Goal: Information Seeking & Learning: Learn about a topic

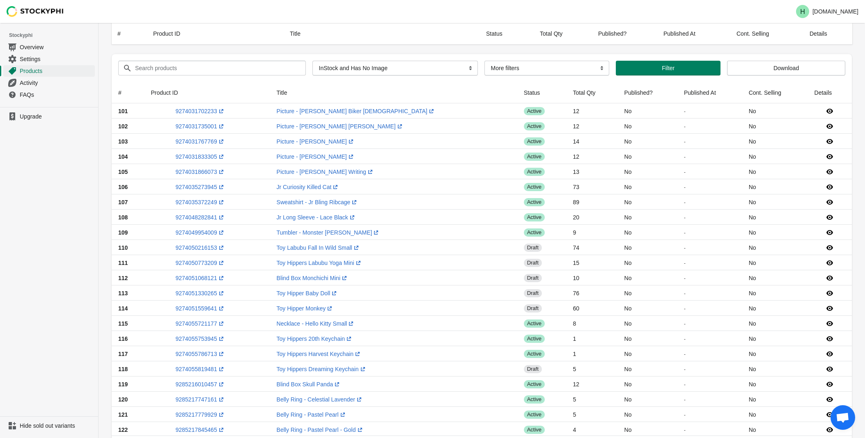
select select "instock_has_no_image"
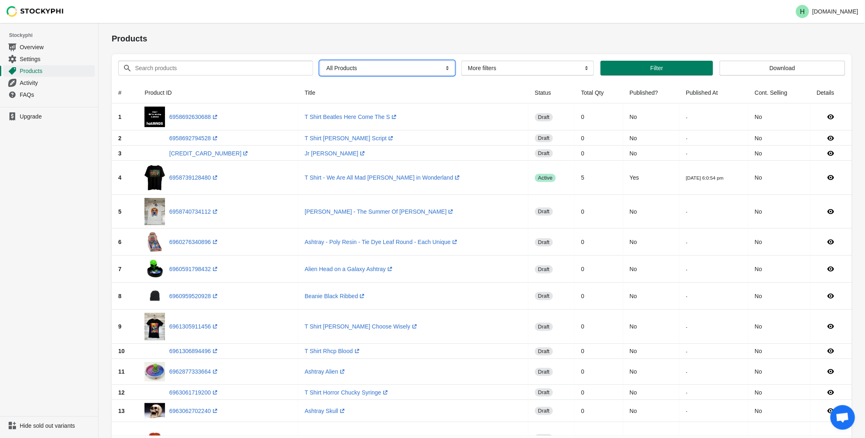
click at [445, 69] on select "All Products InStock InStock Published InStock Un-Published OOS OOS Published O…" at bounding box center [387, 68] width 135 height 15
select select "instock_has_no_image"
click at [320, 61] on select "All Products InStock InStock Published InStock Un-Published OOS OOS Published O…" at bounding box center [387, 68] width 135 height 15
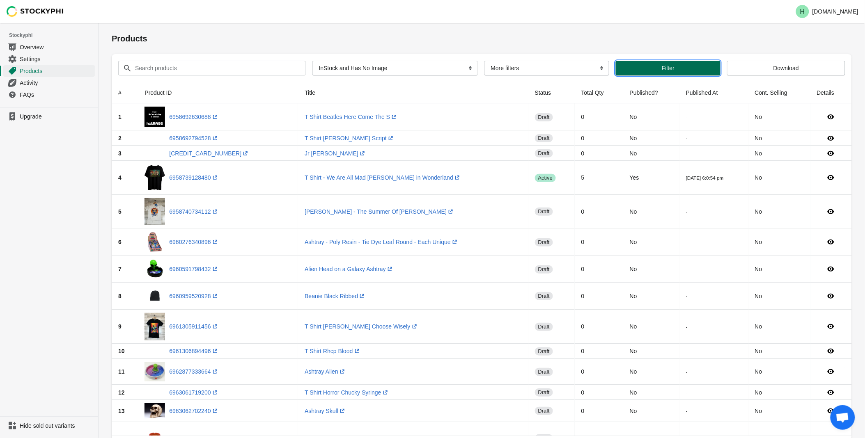
click at [651, 71] on span "Filter" at bounding box center [668, 68] width 92 height 7
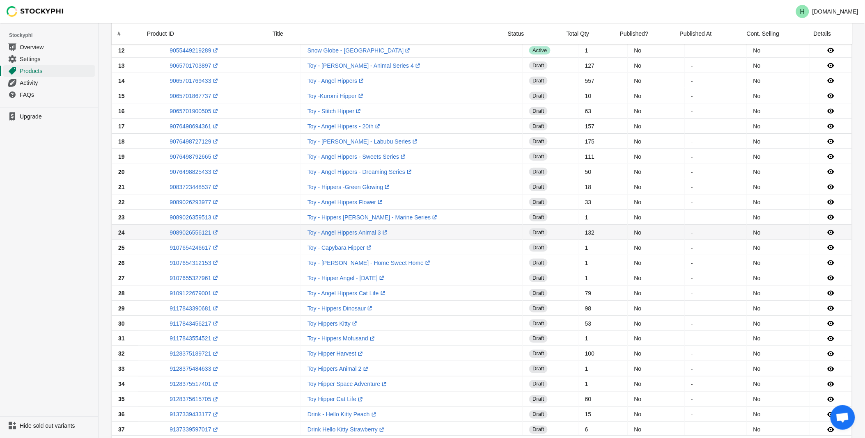
scroll to position [486, 0]
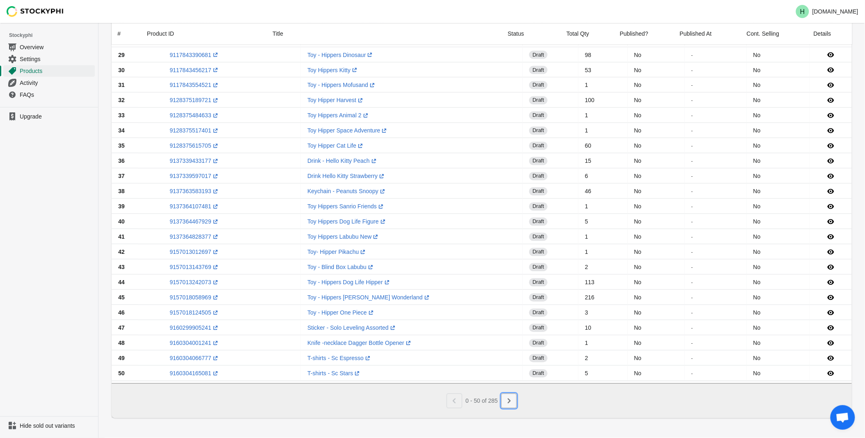
click at [508, 402] on icon "Next" at bounding box center [509, 401] width 8 height 8
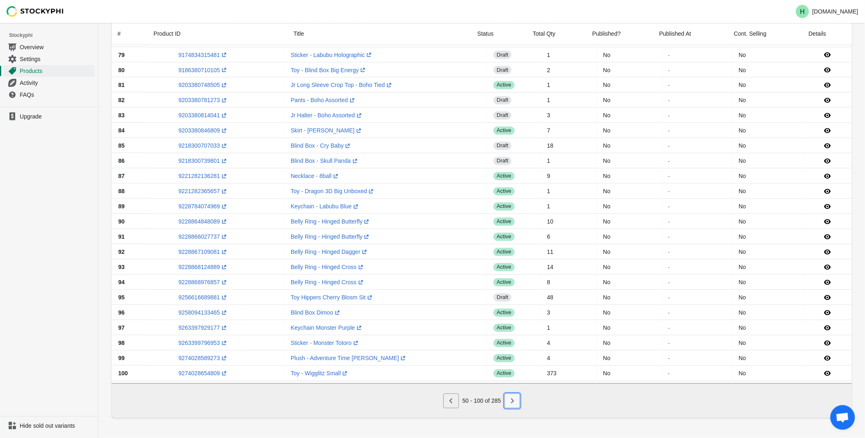
click at [511, 402] on icon "Next" at bounding box center [512, 401] width 8 height 8
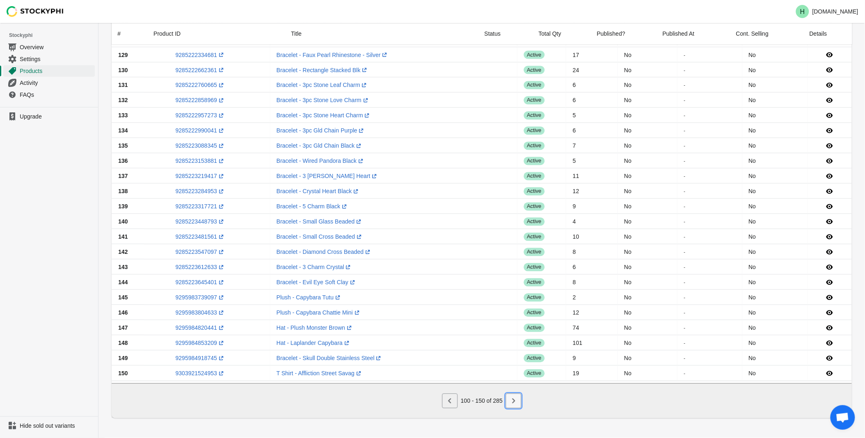
click at [511, 402] on icon "Next" at bounding box center [513, 401] width 8 height 8
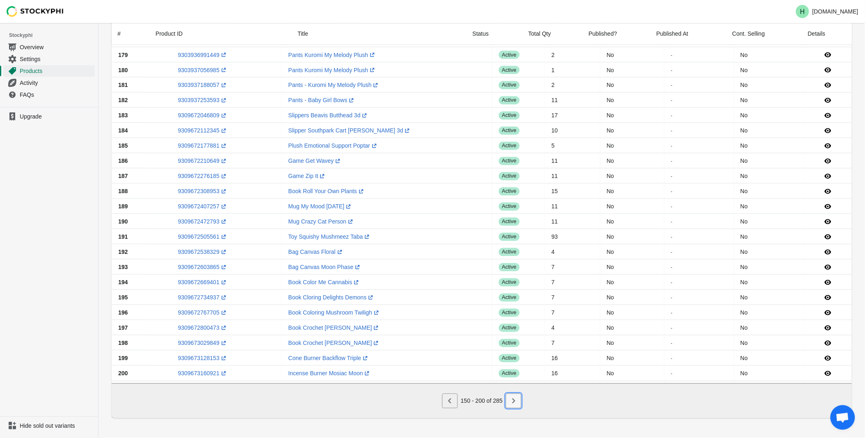
click at [511, 402] on icon "Next" at bounding box center [513, 401] width 8 height 8
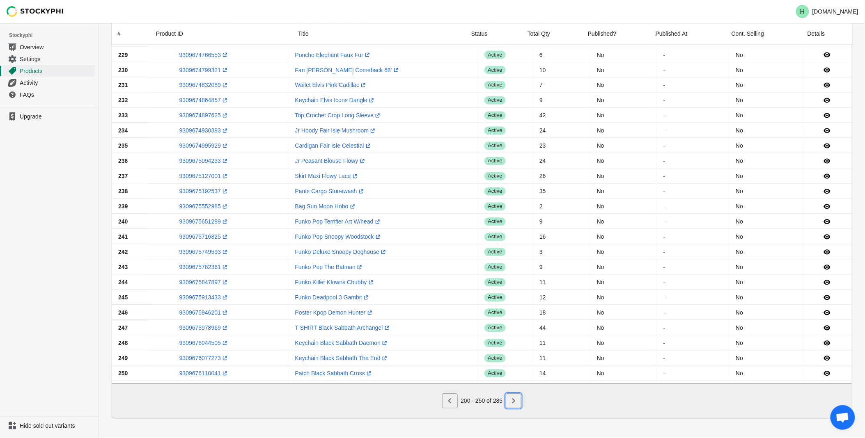
click at [512, 402] on icon "Next" at bounding box center [513, 401] width 8 height 8
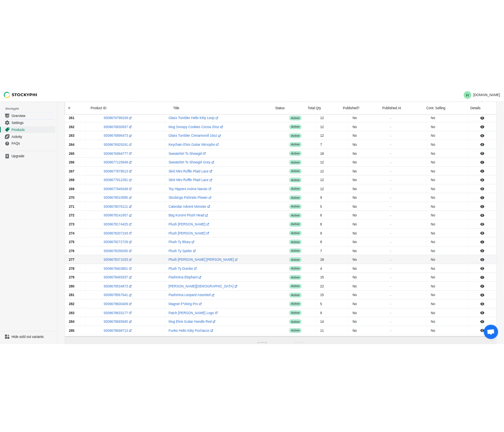
scroll to position [258, 0]
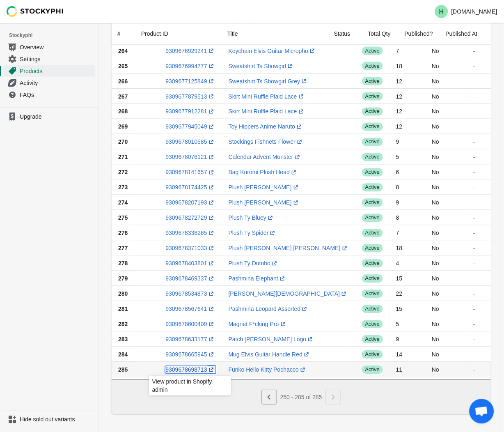
click at [181, 370] on link "9309678698713 (opens a new window)" at bounding box center [190, 370] width 50 height 7
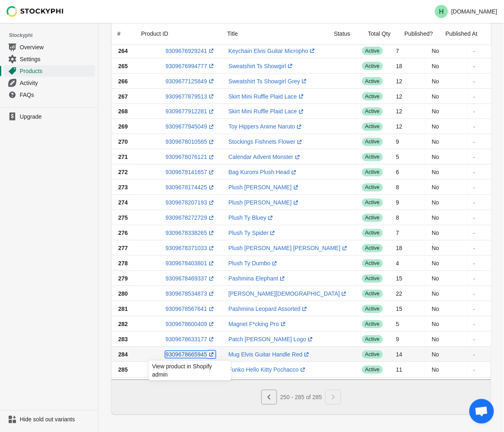
click at [183, 354] on link "9309678665945 (opens a new window)" at bounding box center [190, 354] width 50 height 7
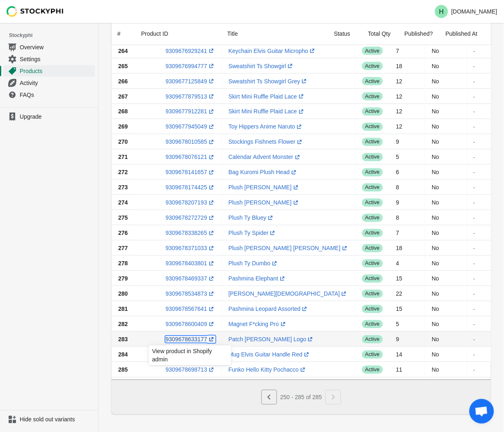
click at [183, 339] on link "9309678633177 (opens a new window)" at bounding box center [190, 339] width 50 height 7
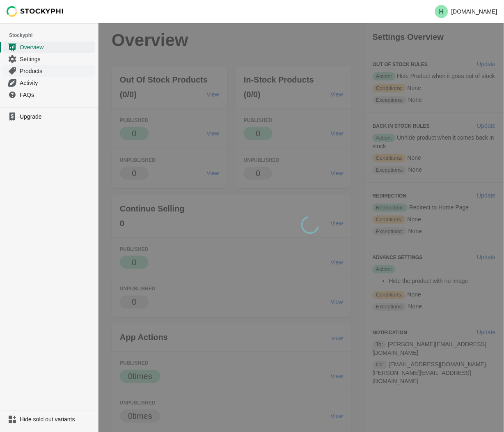
click at [35, 71] on span "Products" at bounding box center [56, 71] width 73 height 8
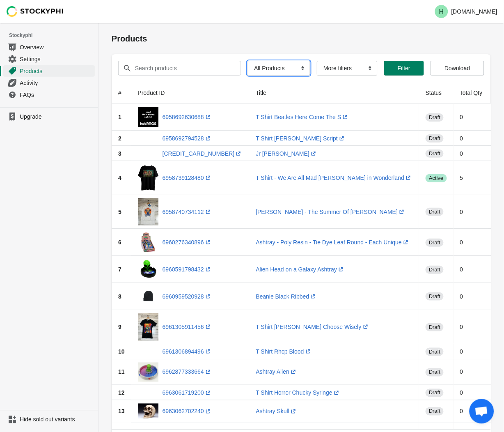
click at [298, 69] on select "All Products InStock InStock Published InStock Un-Published OOS OOS Published O…" at bounding box center [279, 68] width 63 height 15
select select "instock_has_no_image"
click at [248, 61] on select "All Products InStock InStock Published InStock Un-Published OOS OOS Published O…" at bounding box center [279, 68] width 63 height 15
click at [411, 67] on span "Filter" at bounding box center [415, 68] width 13 height 7
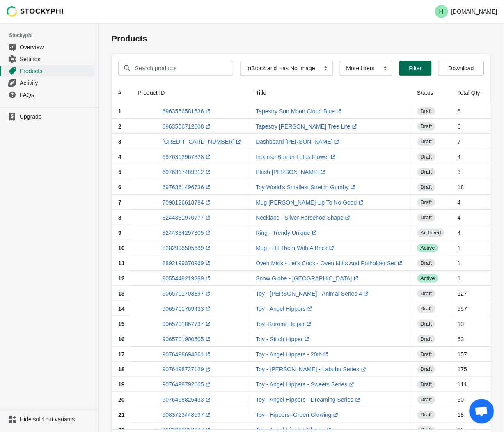
click at [410, 71] on button "Filter" at bounding box center [415, 68] width 32 height 15
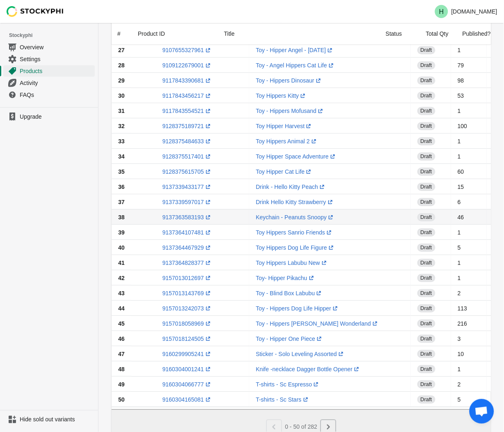
scroll to position [493, 0]
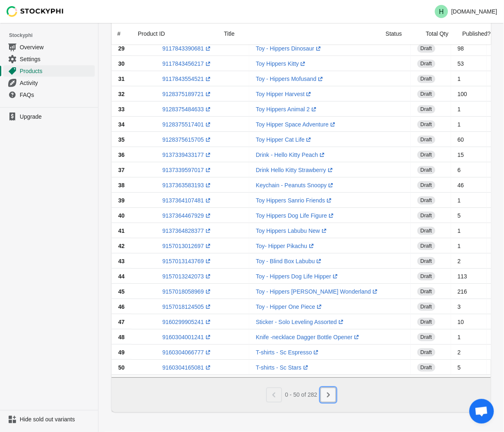
click at [330, 393] on icon "Next" at bounding box center [328, 395] width 8 height 8
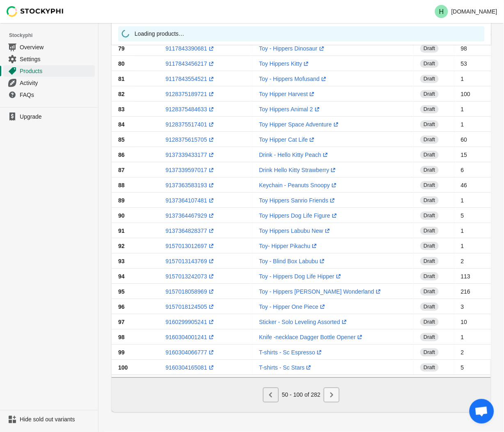
click at [330, 392] on icon "Next" at bounding box center [332, 395] width 8 height 8
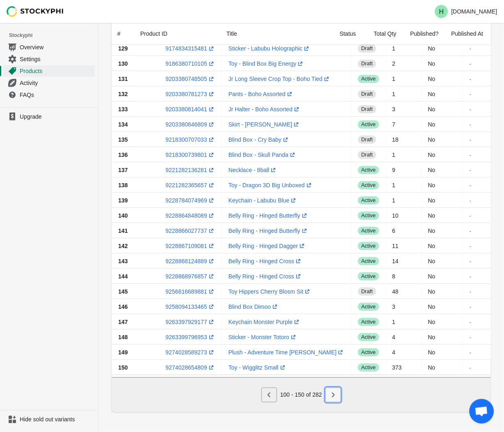
click at [331, 391] on icon "Next" at bounding box center [333, 395] width 8 height 8
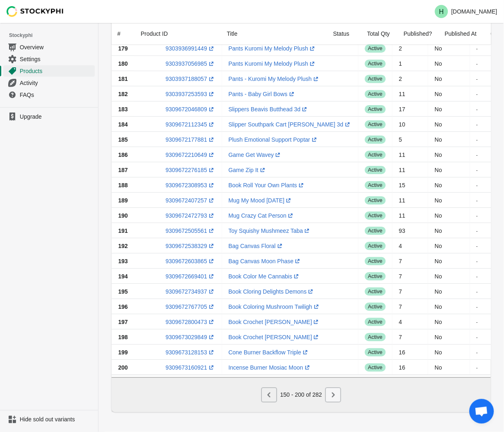
click at [331, 391] on icon "Next" at bounding box center [333, 395] width 8 height 8
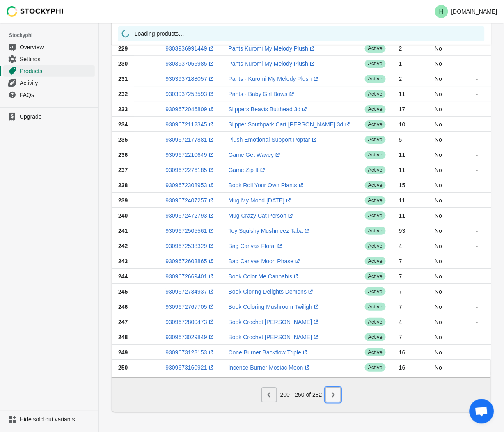
click at [331, 391] on icon "Next" at bounding box center [333, 395] width 8 height 8
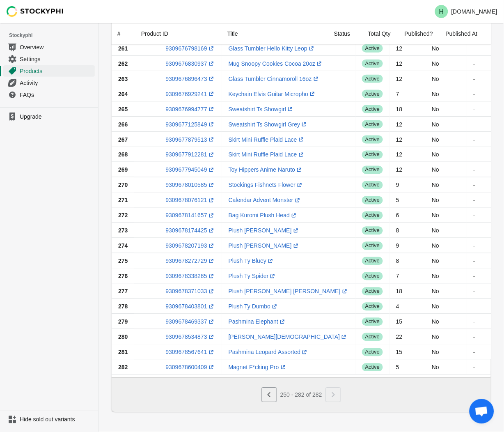
scroll to position [219, 0]
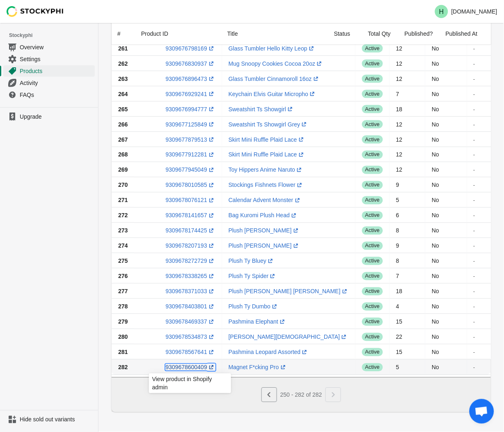
click at [184, 364] on link "9309678600409 (opens a new window)" at bounding box center [190, 367] width 50 height 7
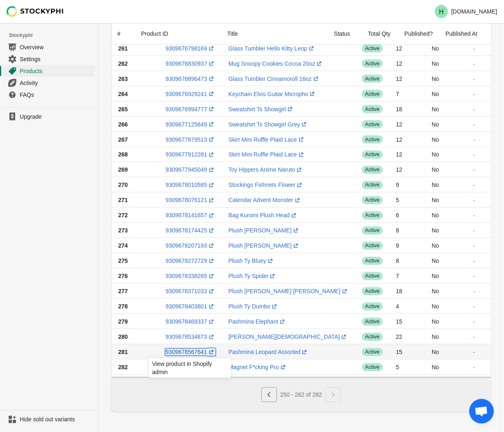
click at [189, 349] on link "9309678567641 (opens a new window)" at bounding box center [190, 352] width 50 height 7
click at [267, 396] on icon "Previous" at bounding box center [269, 395] width 8 height 8
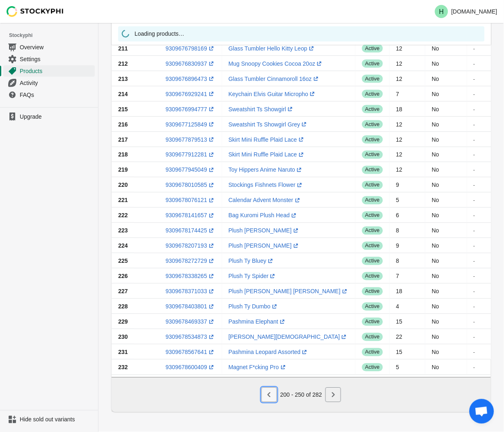
click at [267, 396] on icon "Previous" at bounding box center [269, 395] width 8 height 8
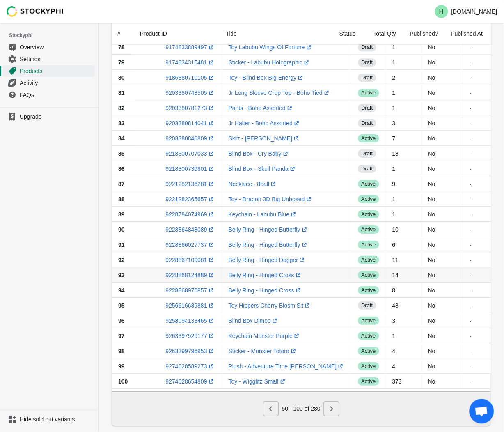
scroll to position [493, 0]
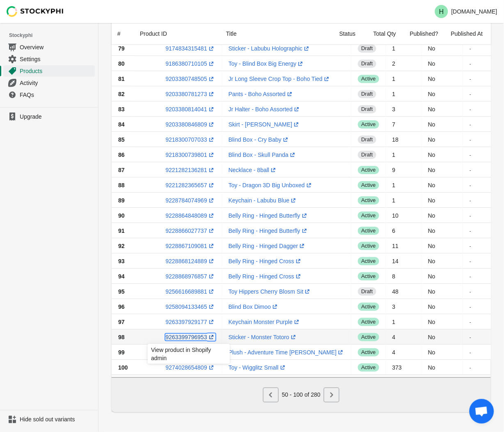
click at [190, 334] on link "9263399796953 (opens a new window)" at bounding box center [190, 337] width 50 height 7
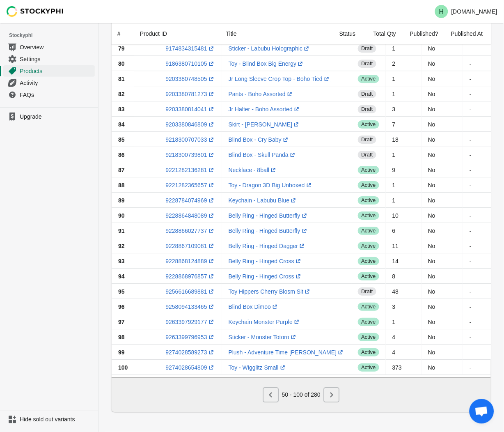
click at [415, 397] on div "50 - 100 of 280" at bounding box center [298, 391] width 373 height 21
click at [331, 395] on icon "Next" at bounding box center [332, 395] width 8 height 8
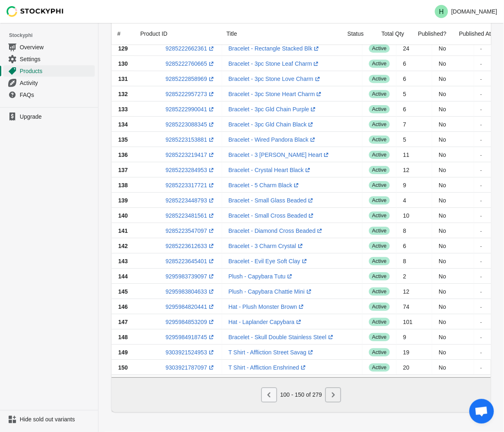
click at [271, 395] on icon "Previous" at bounding box center [269, 395] width 8 height 8
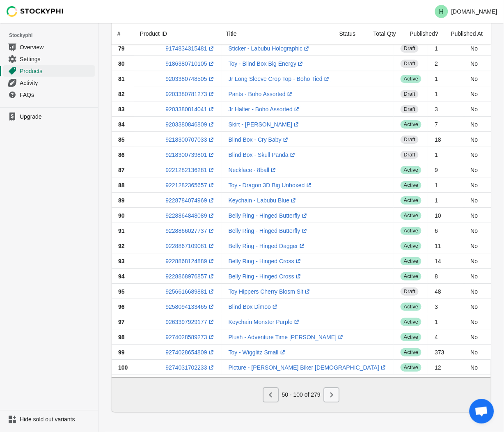
click at [335, 395] on icon "Next" at bounding box center [332, 395] width 8 height 8
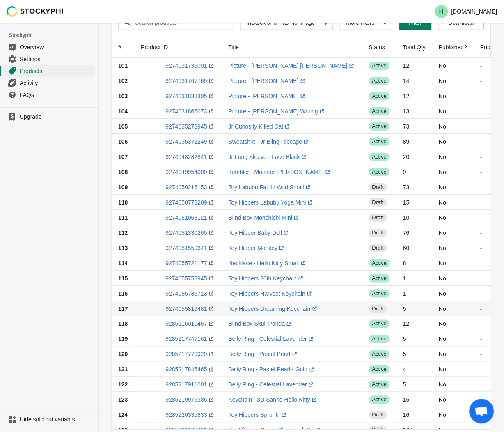
scroll to position [0, 0]
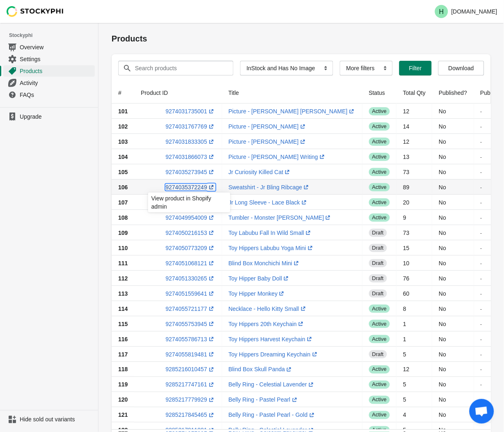
click at [179, 187] on link "9274035372249 (opens a new window)" at bounding box center [190, 187] width 50 height 7
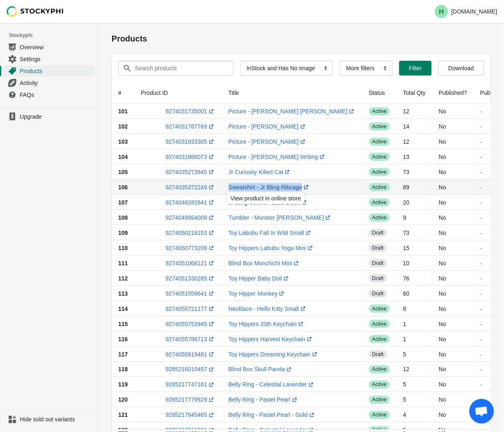
drag, startPoint x: 223, startPoint y: 184, endPoint x: 297, endPoint y: 186, distance: 73.9
click at [297, 186] on td "Sweatshirt - Jr Bling Ribcage (opens a new window)" at bounding box center [292, 186] width 140 height 15
drag, startPoint x: 297, startPoint y: 186, endPoint x: 277, endPoint y: 187, distance: 20.1
copy link "Sweatshirt - Jr Bling Ribcage"
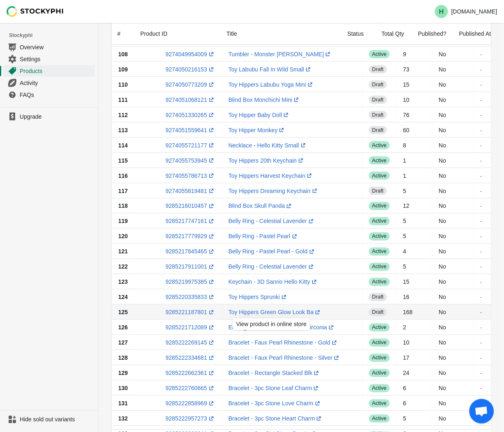
scroll to position [228, 0]
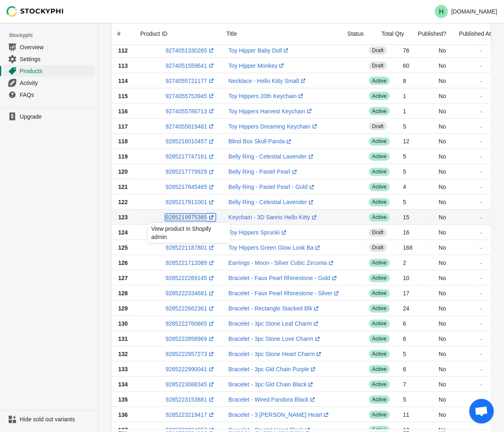
click at [183, 218] on link "9285219975385 (opens a new window)" at bounding box center [190, 217] width 50 height 7
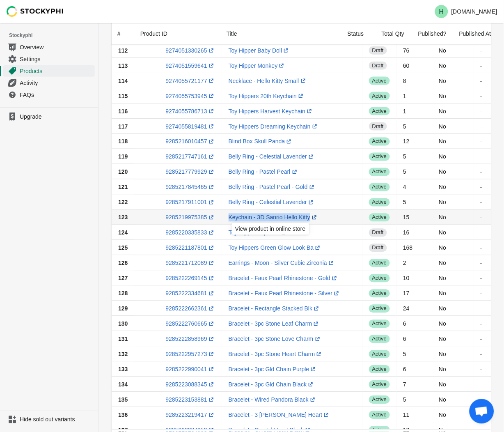
drag, startPoint x: 224, startPoint y: 215, endPoint x: 307, endPoint y: 218, distance: 83.0
click at [307, 218] on td "Keychain - 3D Sanrio Hello Kitty (opens a new window)" at bounding box center [292, 217] width 140 height 15
drag, startPoint x: 307, startPoint y: 218, endPoint x: 285, endPoint y: 218, distance: 21.8
copy link "Keychain - 3D Sanrio Hello Kitty (opens a new window)"
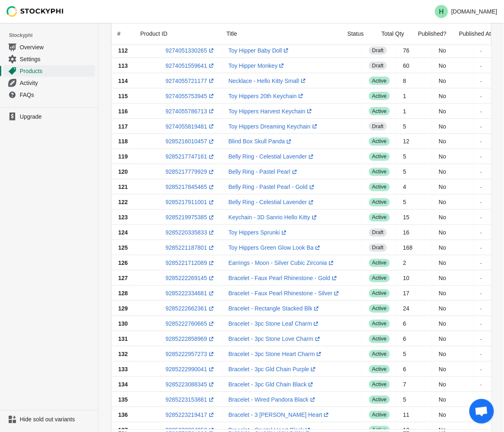
click at [71, 209] on ul "Upgrade" at bounding box center [49, 258] width 98 height 303
click at [184, 265] on link "9285221712089 (opens a new window)" at bounding box center [190, 263] width 50 height 7
click at [93, 278] on ul "Upgrade" at bounding box center [49, 258] width 98 height 303
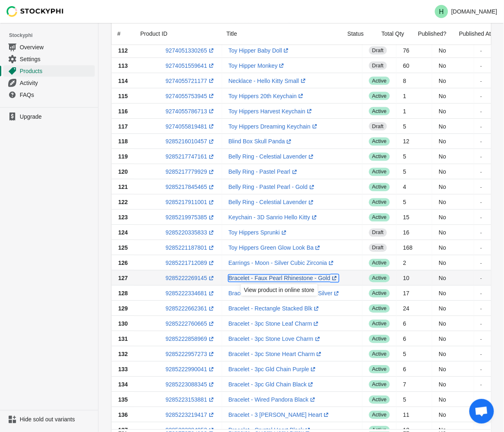
click at [246, 280] on link "Bracelet - Faux Pearl Rhinestone - Gold (opens a new window)" at bounding box center [284, 278] width 110 height 7
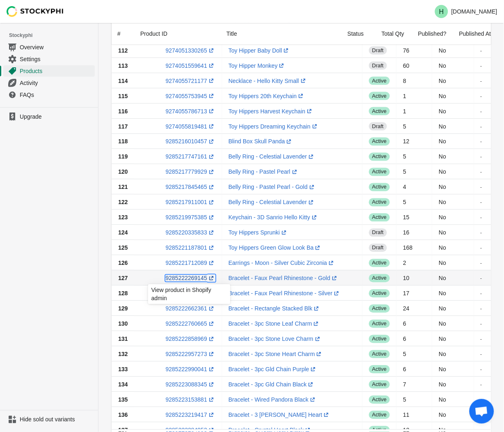
click at [182, 279] on link "9285222269145 (opens a new window)" at bounding box center [190, 278] width 50 height 7
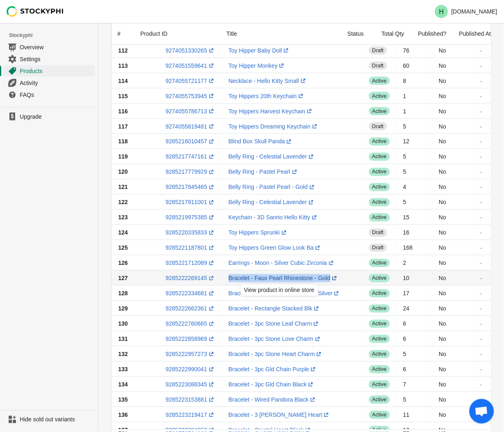
drag, startPoint x: 224, startPoint y: 275, endPoint x: 324, endPoint y: 280, distance: 100.3
click at [324, 280] on td "Bracelet - Faux Pearl Rhinestone - Gold (opens a new window)" at bounding box center [292, 277] width 140 height 15
drag, startPoint x: 324, startPoint y: 280, endPoint x: 302, endPoint y: 277, distance: 22.3
copy link "Bracelet - Faux Pearl Rhinestone - Gold"
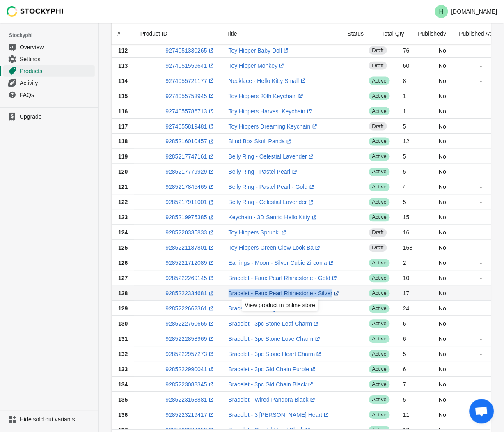
drag, startPoint x: 226, startPoint y: 292, endPoint x: 325, endPoint y: 295, distance: 99.0
click at [325, 295] on td "Bracelet - Faux Pearl Rhinestone - Silver (opens a new window)" at bounding box center [292, 293] width 140 height 15
drag, startPoint x: 325, startPoint y: 295, endPoint x: 308, endPoint y: 293, distance: 17.4
copy link "Bracelet - Faux Pearl Rhinestone - Silve"
click at [193, 296] on link "9285222334681 (opens a new window)" at bounding box center [190, 293] width 50 height 7
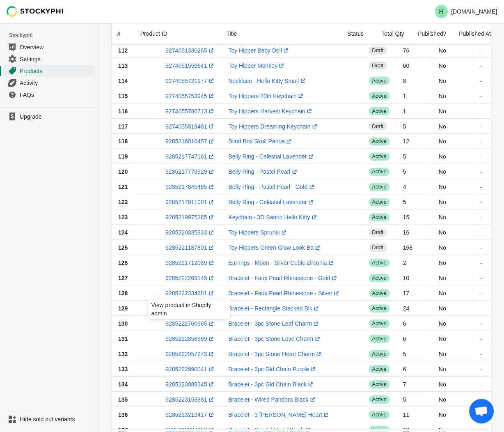
click at [60, 288] on ul "Upgrade" at bounding box center [49, 258] width 98 height 303
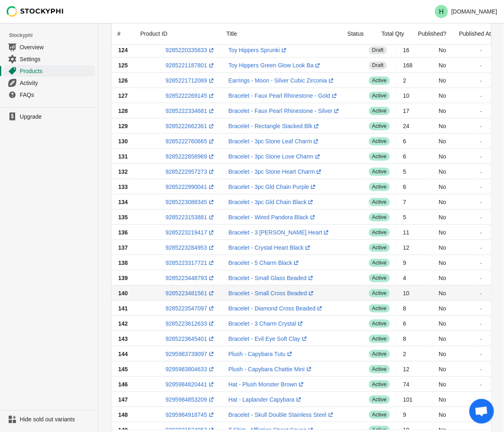
scroll to position [456, 0]
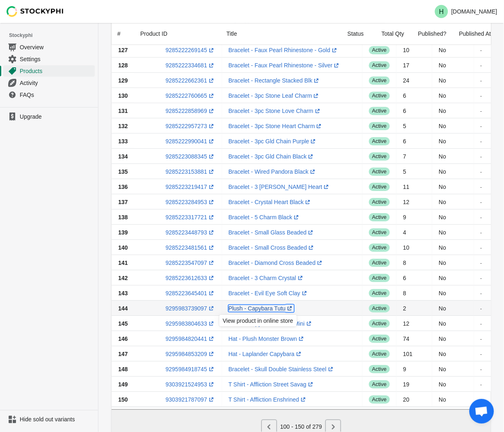
click at [245, 311] on link "Plush - Capybara Tutu (opens a new window)" at bounding box center [261, 308] width 65 height 7
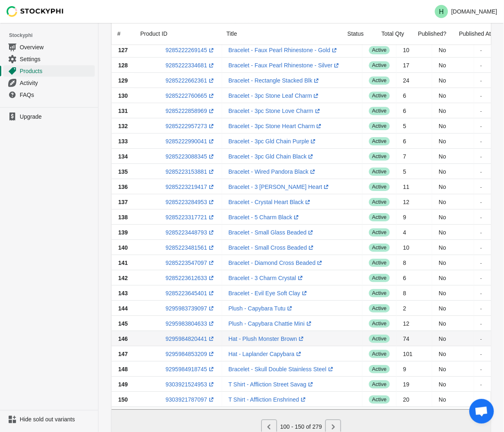
scroll to position [493, 0]
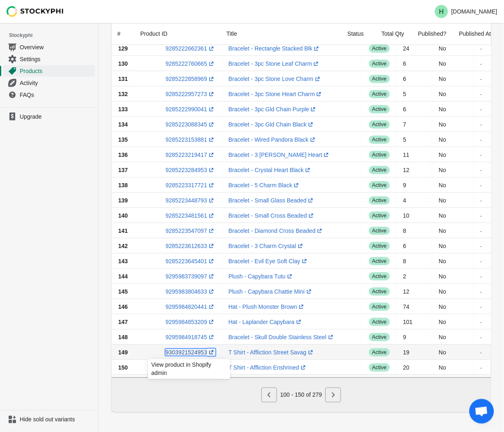
click at [183, 349] on link "9303921524953 (opens a new window)" at bounding box center [190, 352] width 50 height 7
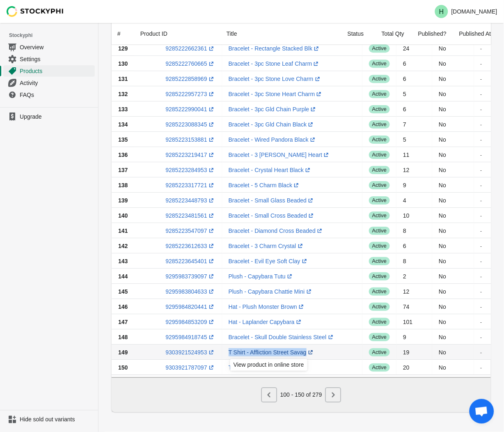
drag, startPoint x: 225, startPoint y: 346, endPoint x: 304, endPoint y: 350, distance: 79.7
click at [304, 350] on td "T Shirt - Affliction Street Savag (opens a new window)" at bounding box center [292, 351] width 140 height 15
drag, startPoint x: 304, startPoint y: 350, endPoint x: 289, endPoint y: 349, distance: 14.8
copy link "T Shirt - Affliction Street Savag (opens a new window)"
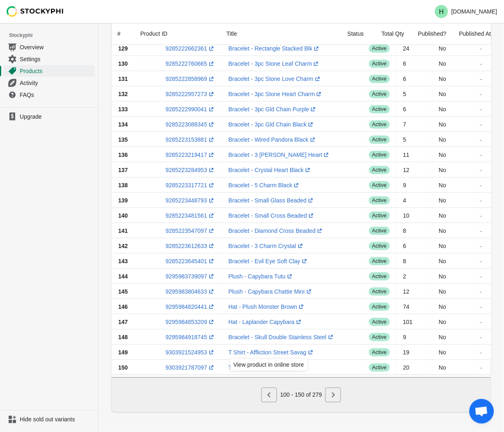
click at [30, 341] on ul "Upgrade" at bounding box center [49, 258] width 98 height 303
drag, startPoint x: 223, startPoint y: 362, endPoint x: 299, endPoint y: 366, distance: 76.0
click at [299, 366] on td "T Shirt - Affliction Enshrined (opens a new window)" at bounding box center [292, 367] width 140 height 15
drag, startPoint x: 299, startPoint y: 366, endPoint x: 278, endPoint y: 363, distance: 20.7
copy link "T Shirt - Affliction Enshrined (opens a new window)"
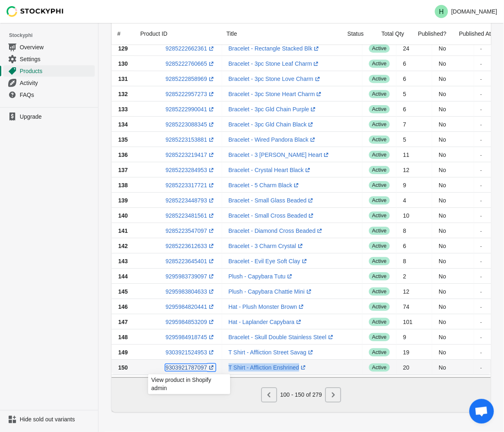
click at [184, 364] on link "9303921787097 (opens a new window)" at bounding box center [190, 367] width 50 height 7
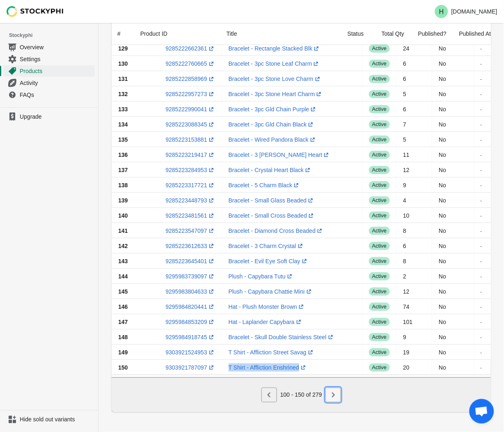
click at [337, 399] on icon "Next" at bounding box center [333, 395] width 8 height 8
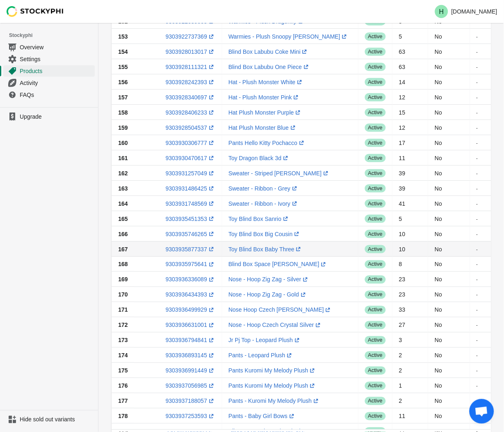
scroll to position [0, 0]
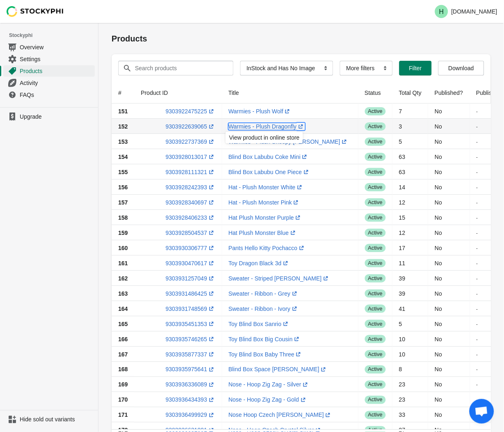
drag, startPoint x: 302, startPoint y: 128, endPoint x: 307, endPoint y: 128, distance: 4.9
click at [303, 128] on td "Warmies - Plush Dragonfly (opens a new window)" at bounding box center [290, 126] width 136 height 15
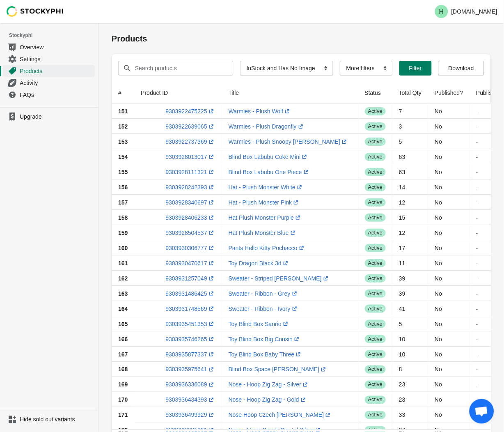
click at [43, 175] on ul "Upgrade" at bounding box center [49, 258] width 98 height 303
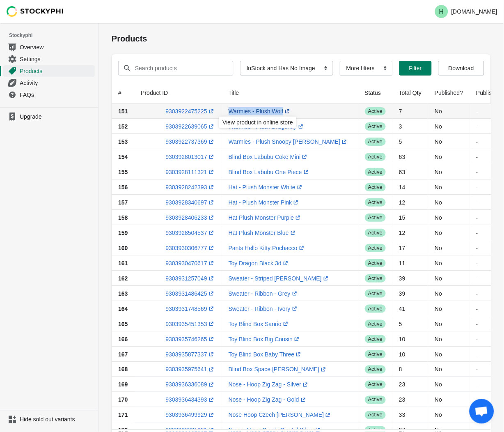
drag, startPoint x: 220, startPoint y: 108, endPoint x: 281, endPoint y: 109, distance: 60.8
click at [281, 109] on tr "151 9303922475225 (opens a new window) Warmies - Plush Wolf (opens a new window…" at bounding box center [352, 110] width 480 height 15
drag, startPoint x: 281, startPoint y: 109, endPoint x: 252, endPoint y: 109, distance: 29.1
copy tr "Warmies - Plush Wolf (opens a new window)"
click at [180, 109] on link "9303922475225 (opens a new window)" at bounding box center [190, 111] width 50 height 7
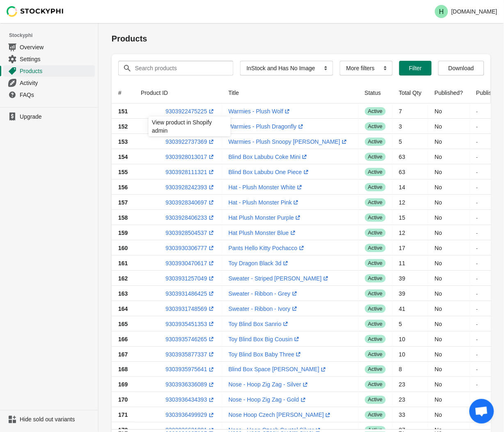
drag, startPoint x: 51, startPoint y: 205, endPoint x: 83, endPoint y: 195, distance: 33.0
click at [51, 204] on ul "Upgrade" at bounding box center [49, 258] width 98 height 303
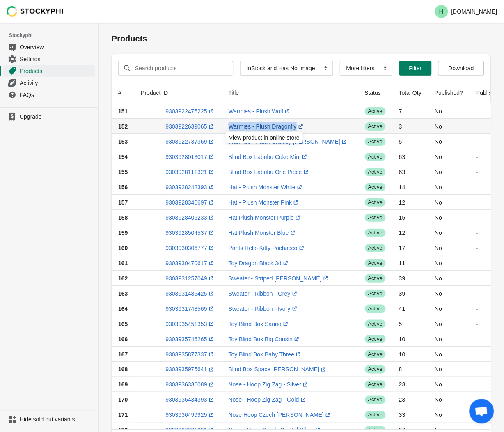
drag, startPoint x: 224, startPoint y: 123, endPoint x: 293, endPoint y: 124, distance: 69.4
click at [293, 124] on td "Warmies - Plush Dragonfly (opens a new window)" at bounding box center [290, 126] width 136 height 15
drag, startPoint x: 293, startPoint y: 124, endPoint x: 273, endPoint y: 126, distance: 21.0
copy link "Warmies - Plush Dragonfly"
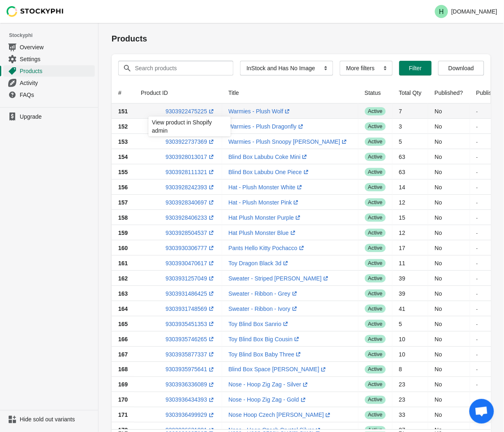
click at [184, 127] on div "View product in Shopify admin" at bounding box center [189, 129] width 95 height 28
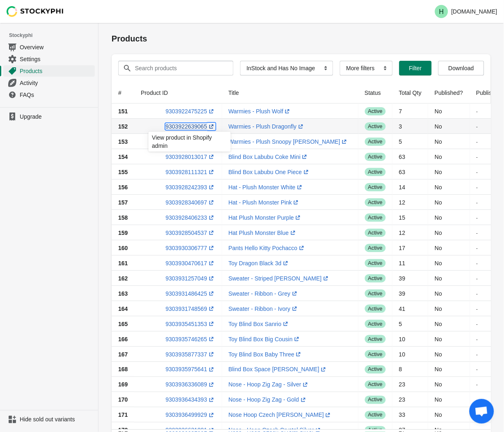
click at [176, 125] on link "9303922639065 (opens a new window)" at bounding box center [190, 126] width 50 height 7
click at [48, 236] on ul "Upgrade" at bounding box center [49, 258] width 98 height 303
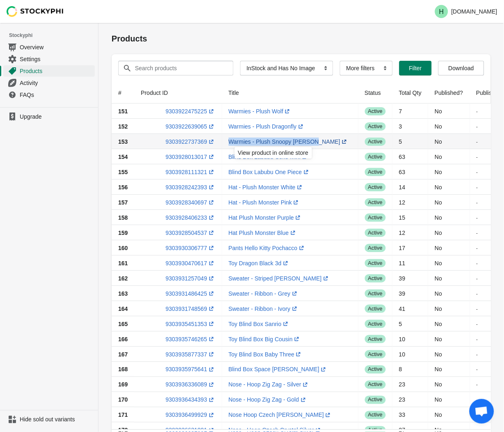
drag, startPoint x: 225, startPoint y: 137, endPoint x: 310, endPoint y: 144, distance: 86.0
click at [310, 144] on td "Warmies - Plush Snoopy Joe Cool (opens a new window)" at bounding box center [290, 141] width 136 height 15
drag, startPoint x: 310, startPoint y: 144, endPoint x: 283, endPoint y: 141, distance: 27.2
copy link "Warmies - Plush Snoopy Joe Coo"
click at [178, 142] on link "9303922737369 (opens a new window)" at bounding box center [190, 141] width 50 height 7
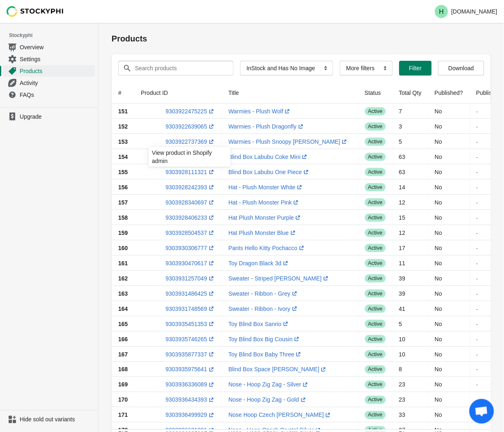
click at [40, 218] on ul "Upgrade" at bounding box center [49, 258] width 98 height 303
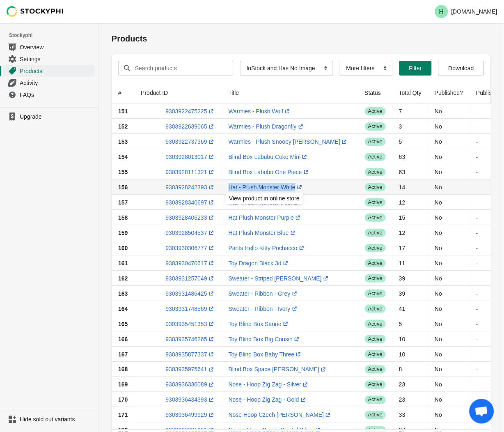
drag, startPoint x: 220, startPoint y: 185, endPoint x: 296, endPoint y: 186, distance: 75.9
click at [296, 186] on td "Hat - Plush Monster White (opens a new window)" at bounding box center [290, 186] width 136 height 15
copy td "Hat - Plush Monster White (opens a new window)"
click at [178, 188] on link "9303928242393 (opens a new window)" at bounding box center [190, 187] width 50 height 7
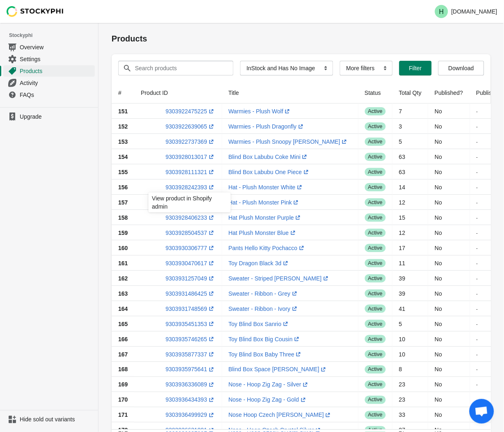
drag, startPoint x: 79, startPoint y: 203, endPoint x: 82, endPoint y: 199, distance: 4.7
click at [79, 203] on ul "Upgrade" at bounding box center [49, 258] width 98 height 303
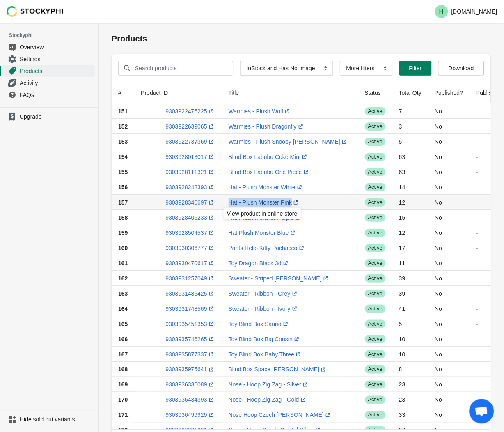
drag, startPoint x: 234, startPoint y: 200, endPoint x: 289, endPoint y: 202, distance: 54.6
click at [289, 202] on td "Hat - Plush Monster Pink (opens a new window)" at bounding box center [290, 202] width 136 height 15
drag, startPoint x: 289, startPoint y: 202, endPoint x: 274, endPoint y: 202, distance: 15.2
click at [179, 202] on link "9303928340697 (opens a new window)" at bounding box center [190, 202] width 50 height 7
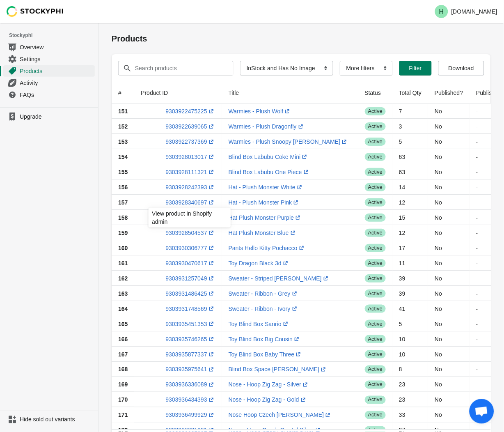
click at [41, 219] on ul "Upgrade" at bounding box center [49, 258] width 98 height 303
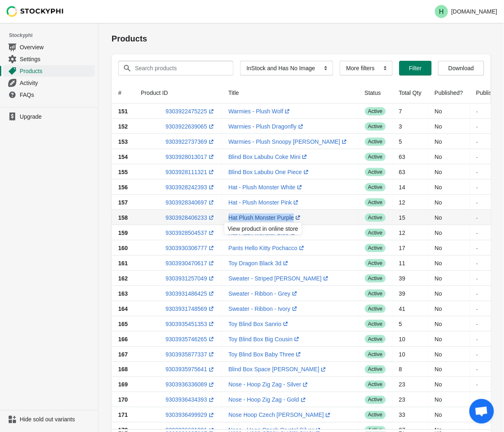
drag, startPoint x: 220, startPoint y: 215, endPoint x: 292, endPoint y: 218, distance: 71.5
click at [292, 218] on td "Hat Plush Monster Purple (opens a new window)" at bounding box center [290, 217] width 136 height 15
drag, startPoint x: 292, startPoint y: 218, endPoint x: 272, endPoint y: 218, distance: 19.7
click at [175, 217] on link "9303928406233 (opens a new window)" at bounding box center [190, 217] width 50 height 7
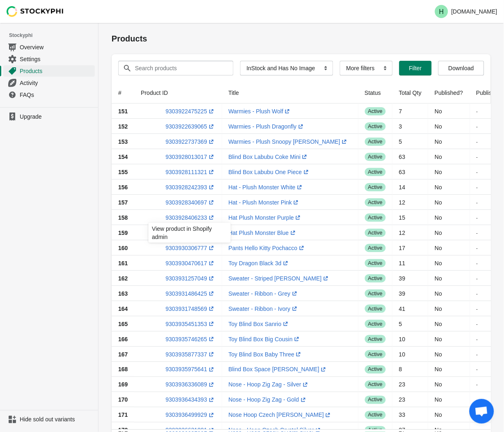
click at [41, 237] on ul "Upgrade" at bounding box center [49, 258] width 98 height 303
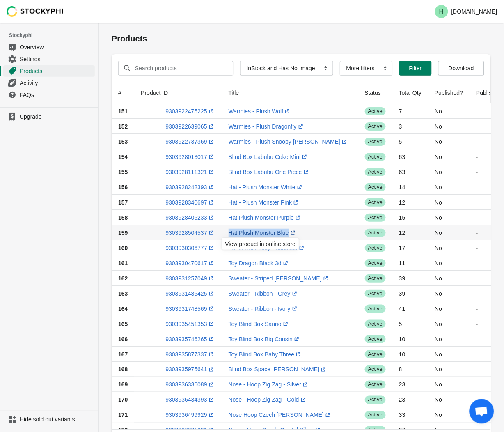
drag, startPoint x: 224, startPoint y: 231, endPoint x: 289, endPoint y: 232, distance: 64.5
click at [289, 232] on td "Hat Plush Monster Blue (opens a new window)" at bounding box center [290, 232] width 136 height 15
drag, startPoint x: 289, startPoint y: 232, endPoint x: 264, endPoint y: 231, distance: 25.0
click at [177, 231] on link "9303928504537 (opens a new window)" at bounding box center [190, 232] width 50 height 7
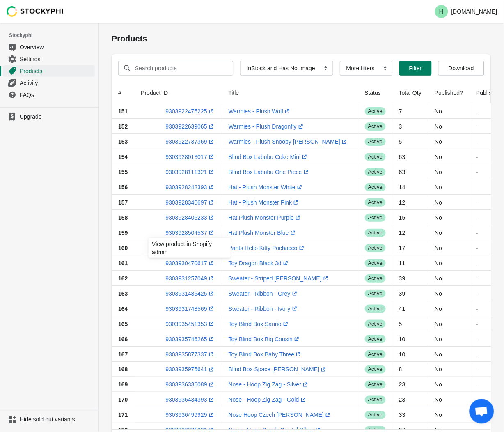
click at [31, 227] on ul "Upgrade" at bounding box center [49, 258] width 98 height 303
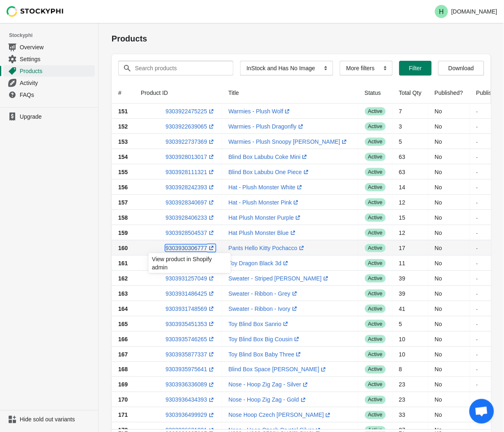
click at [186, 249] on link "9303930306777 (opens a new window)" at bounding box center [190, 248] width 50 height 7
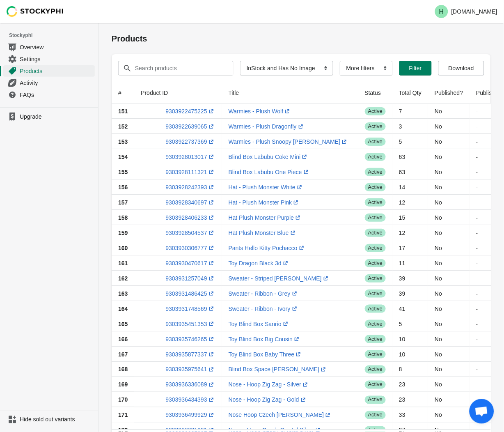
click at [25, 261] on ul "Upgrade" at bounding box center [49, 258] width 98 height 303
drag, startPoint x: 222, startPoint y: 261, endPoint x: 278, endPoint y: 263, distance: 56.3
click at [278, 263] on td "Toy Dragon Black 3d (opens a new window)" at bounding box center [290, 262] width 136 height 15
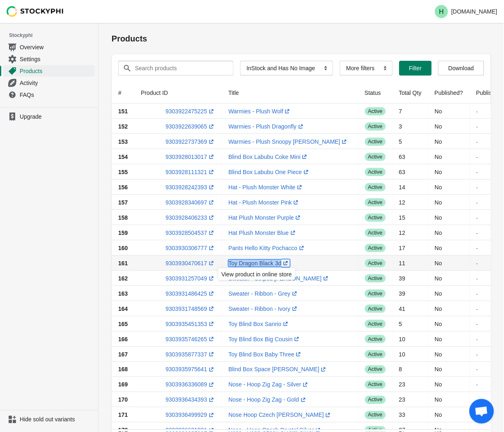
drag, startPoint x: 278, startPoint y: 263, endPoint x: 256, endPoint y: 264, distance: 22.6
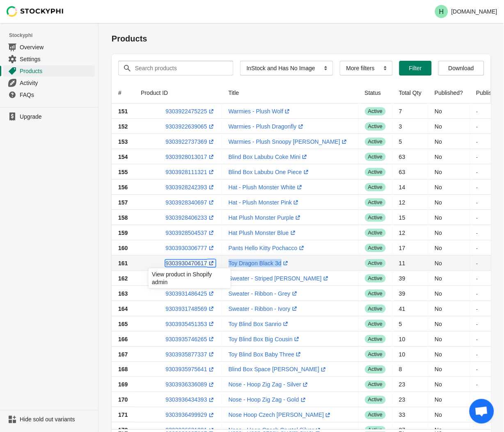
click at [181, 264] on link "9303930470617 (opens a new window)" at bounding box center [190, 263] width 50 height 7
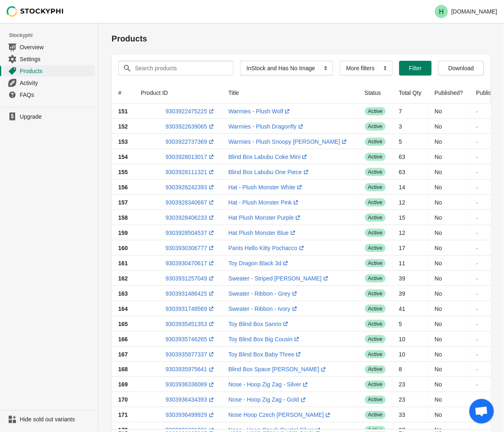
click at [50, 250] on ul "Upgrade" at bounding box center [49, 258] width 98 height 303
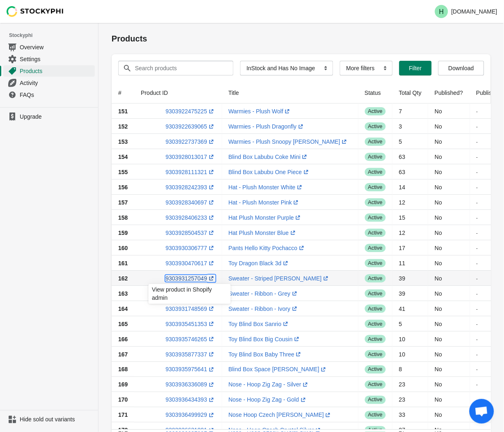
click at [185, 277] on link "9303931257049 (opens a new window)" at bounding box center [190, 278] width 50 height 7
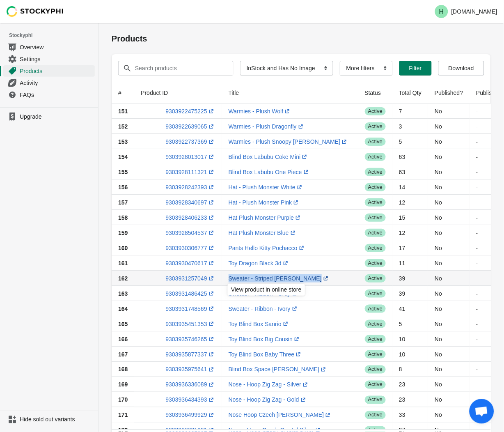
drag, startPoint x: 224, startPoint y: 275, endPoint x: 298, endPoint y: 279, distance: 74.4
click at [298, 279] on td "Sweater - Striped Tan Brown (opens a new window)" at bounding box center [290, 277] width 136 height 15
drag, startPoint x: 298, startPoint y: 279, endPoint x: 283, endPoint y: 277, distance: 15.3
drag, startPoint x: 25, startPoint y: 253, endPoint x: 30, endPoint y: 253, distance: 4.5
click at [30, 253] on ul "Upgrade" at bounding box center [49, 258] width 98 height 303
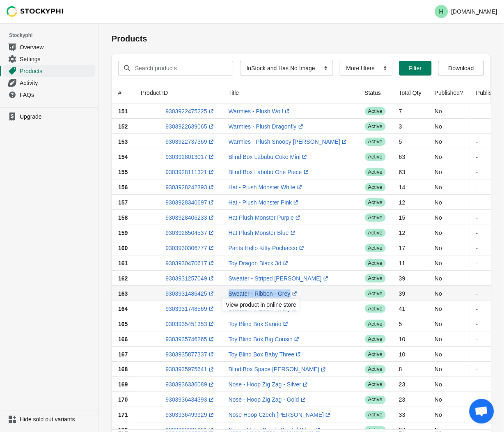
drag, startPoint x: 222, startPoint y: 292, endPoint x: 287, endPoint y: 294, distance: 65.7
click at [287, 294] on td "Sweater - Ribbon - Grey (opens a new window)" at bounding box center [290, 293] width 136 height 15
drag, startPoint x: 287, startPoint y: 294, endPoint x: 264, endPoint y: 294, distance: 23.4
click at [190, 292] on link "9303931486425 (opens a new window)" at bounding box center [190, 293] width 50 height 7
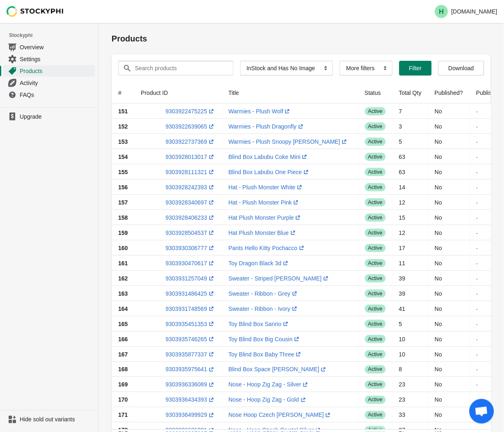
click at [48, 298] on ul "Upgrade" at bounding box center [49, 258] width 98 height 303
drag, startPoint x: 228, startPoint y: 307, endPoint x: 286, endPoint y: 309, distance: 58.7
click at [286, 309] on td "Sweater - Ribbon - Ivory (opens a new window)" at bounding box center [290, 308] width 136 height 15
click at [52, 272] on ul "Upgrade" at bounding box center [49, 258] width 98 height 303
drag, startPoint x: 224, startPoint y: 309, endPoint x: 289, endPoint y: 308, distance: 64.4
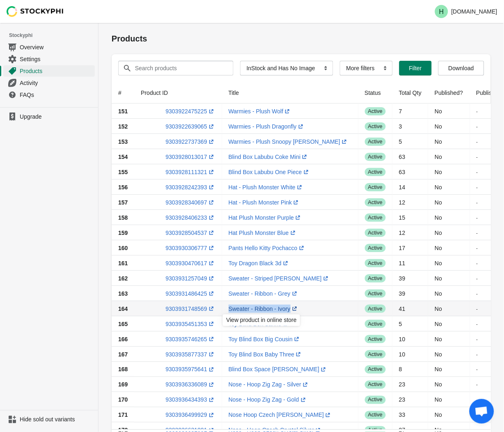
click at [289, 308] on td "Sweater - Ribbon - Ivory (opens a new window)" at bounding box center [290, 308] width 136 height 15
drag, startPoint x: 289, startPoint y: 308, endPoint x: 269, endPoint y: 309, distance: 19.7
click at [182, 310] on link "9303931748569 (opens a new window)" at bounding box center [190, 308] width 50 height 7
drag, startPoint x: 33, startPoint y: 254, endPoint x: 32, endPoint y: 249, distance: 5.6
click at [33, 254] on ul "Upgrade" at bounding box center [49, 258] width 98 height 303
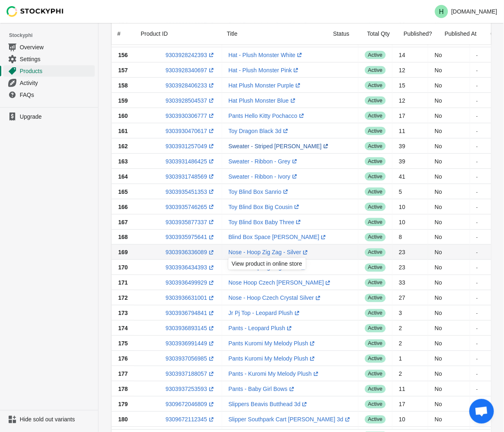
scroll to position [137, 0]
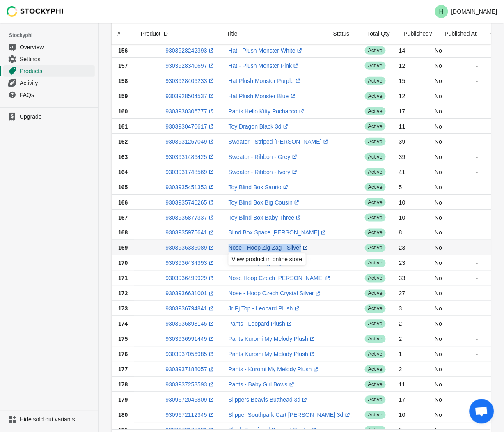
drag, startPoint x: 220, startPoint y: 245, endPoint x: 300, endPoint y: 249, distance: 79.7
click at [300, 249] on td "Nose - Hoop Zig Zag - Silver (opens a new window)" at bounding box center [290, 247] width 136 height 15
drag, startPoint x: 300, startPoint y: 249, endPoint x: 275, endPoint y: 247, distance: 24.3
click at [192, 248] on link "9303936336089 (opens a new window)" at bounding box center [190, 248] width 50 height 7
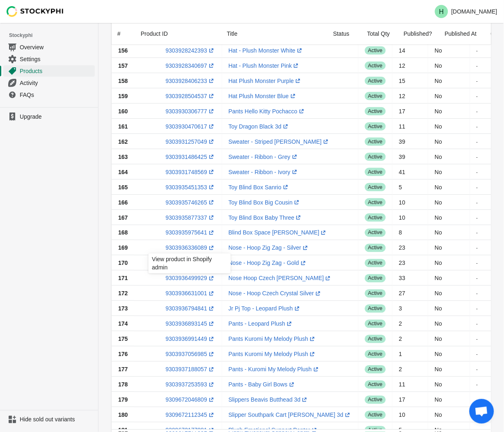
click at [81, 241] on ul "Upgrade" at bounding box center [49, 258] width 98 height 303
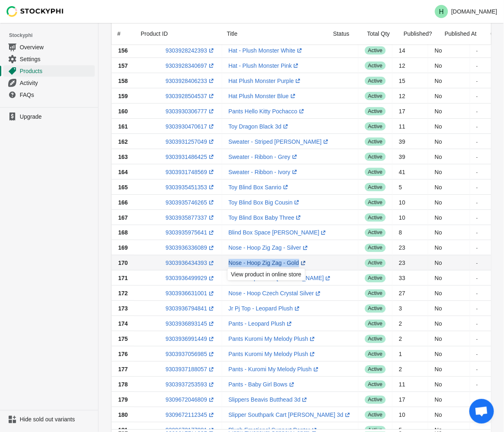
drag, startPoint x: 222, startPoint y: 263, endPoint x: 302, endPoint y: 265, distance: 80.1
click at [302, 265] on td "Nose - Hoop Zig Zag - Gold (opens a new window)" at bounding box center [290, 262] width 136 height 15
drag, startPoint x: 302, startPoint y: 265, endPoint x: 263, endPoint y: 262, distance: 39.1
click at [181, 263] on link "9303936434393 (opens a new window)" at bounding box center [190, 263] width 50 height 7
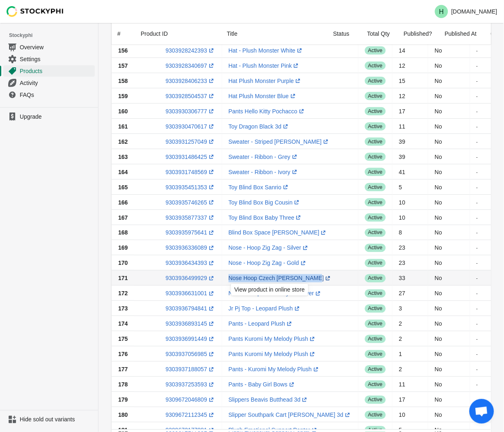
drag, startPoint x: 226, startPoint y: 275, endPoint x: 304, endPoint y: 275, distance: 78.4
click at [304, 275] on td "Nose Hoop Czech Crystal Gold (opens a new window)" at bounding box center [290, 277] width 136 height 15
drag, startPoint x: 304, startPoint y: 275, endPoint x: 275, endPoint y: 280, distance: 29.2
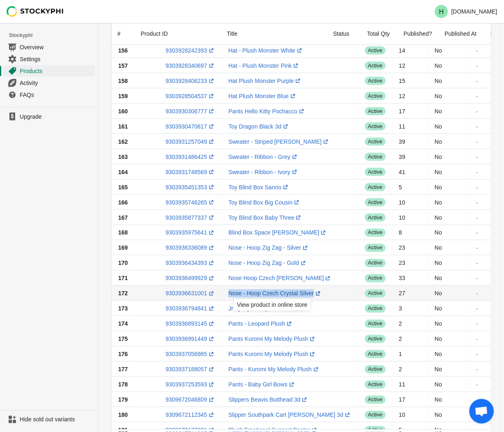
drag, startPoint x: 222, startPoint y: 292, endPoint x: 311, endPoint y: 293, distance: 88.2
click at [311, 293] on td "Nose - Hoop Czech Crystal Silver (opens a new window)" at bounding box center [290, 293] width 136 height 15
drag, startPoint x: 311, startPoint y: 293, endPoint x: 275, endPoint y: 294, distance: 35.7
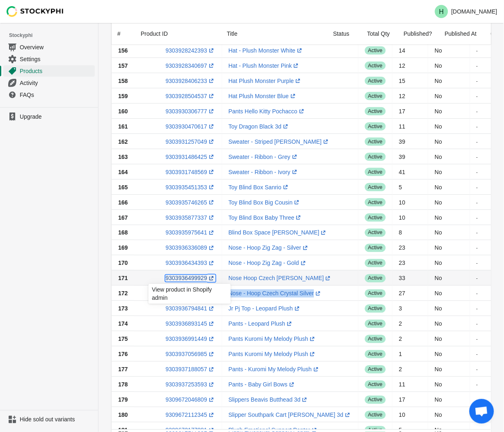
click at [192, 279] on link "9303936499929 (opens a new window)" at bounding box center [190, 278] width 50 height 7
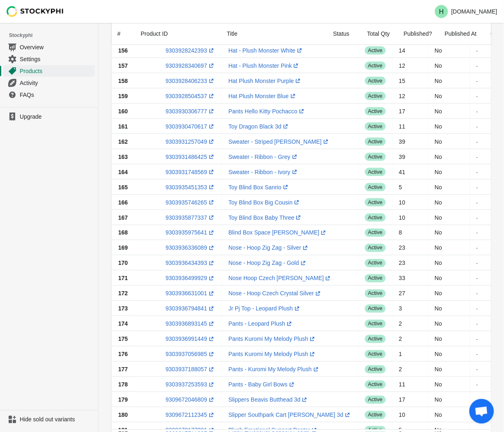
click at [58, 289] on ul "Upgrade" at bounding box center [49, 258] width 98 height 303
click at [187, 293] on link "9303936631001 (opens a new window)" at bounding box center [190, 293] width 50 height 7
click at [67, 230] on ul "Upgrade" at bounding box center [49, 258] width 98 height 303
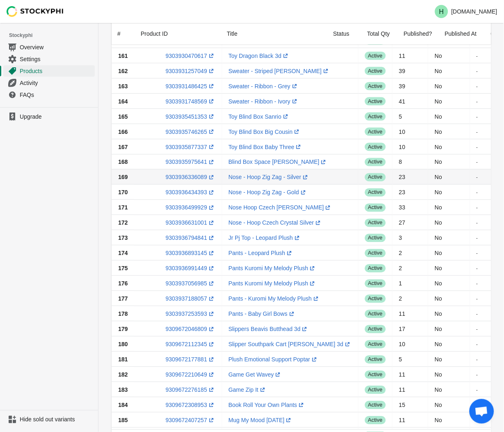
scroll to position [228, 0]
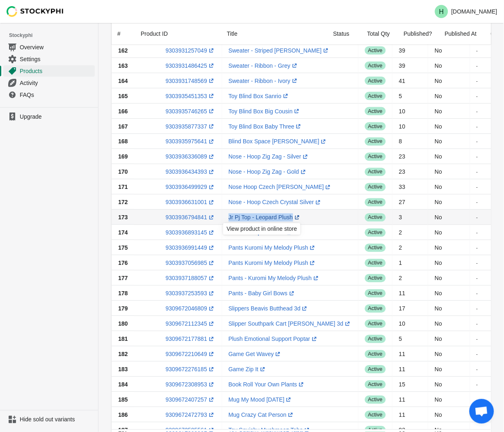
drag, startPoint x: 225, startPoint y: 215, endPoint x: 289, endPoint y: 216, distance: 64.0
click at [289, 216] on td "Jr Pj Top - Leopard Plush (opens a new window)" at bounding box center [290, 217] width 136 height 15
drag, startPoint x: 289, startPoint y: 216, endPoint x: 278, endPoint y: 216, distance: 10.7
drag, startPoint x: 281, startPoint y: 231, endPoint x: 263, endPoint y: 233, distance: 18.2
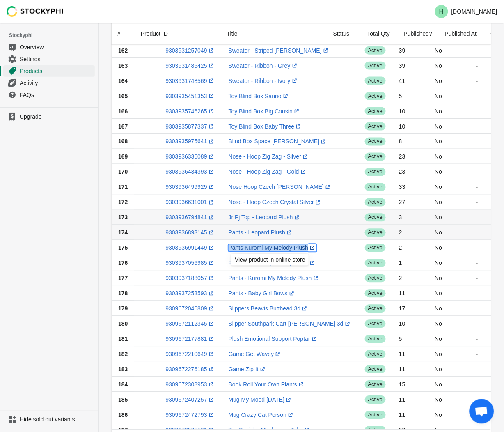
drag, startPoint x: 307, startPoint y: 249, endPoint x: 291, endPoint y: 248, distance: 16.0
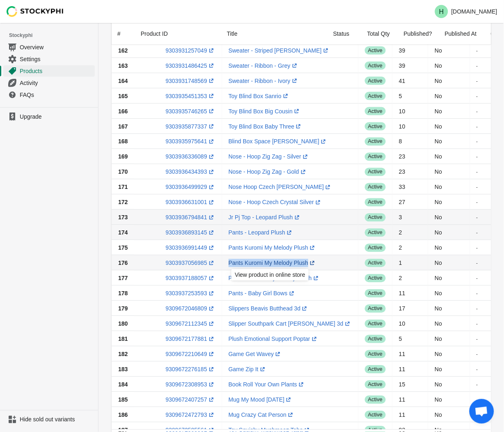
drag, startPoint x: 222, startPoint y: 261, endPoint x: 307, endPoint y: 262, distance: 84.1
click at [307, 262] on td "Pants Kuromi My Melody Plush (opens a new window)" at bounding box center [290, 262] width 136 height 15
drag, startPoint x: 307, startPoint y: 262, endPoint x: 278, endPoint y: 263, distance: 28.7
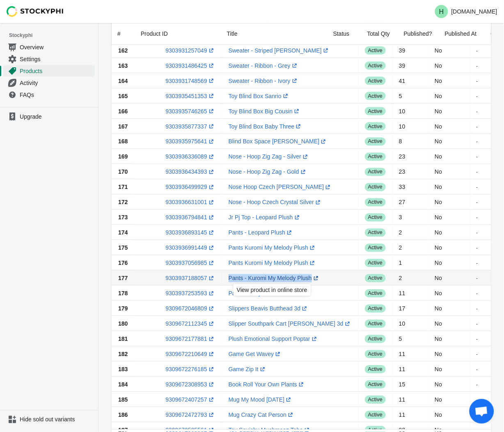
drag, startPoint x: 222, startPoint y: 277, endPoint x: 309, endPoint y: 280, distance: 87.1
click at [309, 280] on td "Pants - Kuromi My Melody Plush (opens a new window)" at bounding box center [290, 277] width 136 height 15
drag, startPoint x: 309, startPoint y: 280, endPoint x: 268, endPoint y: 278, distance: 41.9
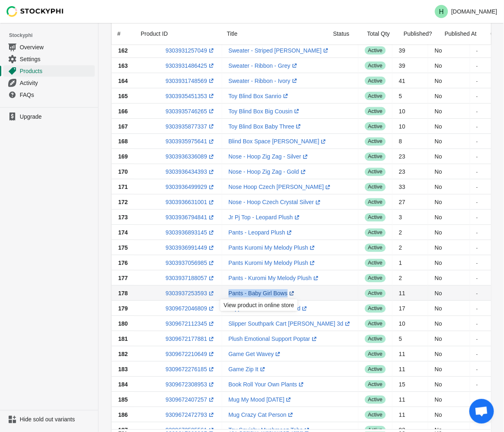
drag, startPoint x: 221, startPoint y: 292, endPoint x: 285, endPoint y: 294, distance: 64.1
click at [285, 294] on td "Pants - Baby Girl Bows (opens a new window)" at bounding box center [290, 293] width 136 height 15
drag, startPoint x: 285, startPoint y: 294, endPoint x: 270, endPoint y: 293, distance: 14.8
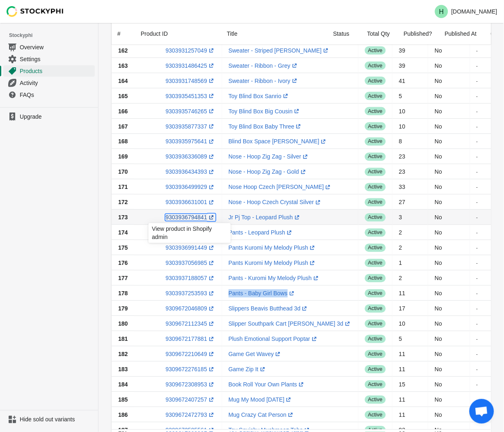
click at [184, 216] on link "9303936794841 (opens a new window)" at bounding box center [190, 217] width 50 height 7
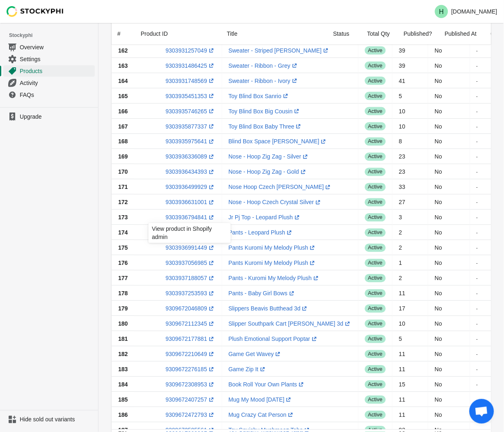
click at [59, 259] on ul "Upgrade" at bounding box center [49, 258] width 98 height 303
click at [181, 233] on link "9303936893145 (opens a new window)" at bounding box center [190, 232] width 50 height 7
click at [66, 124] on ul "Upgrade" at bounding box center [49, 258] width 98 height 303
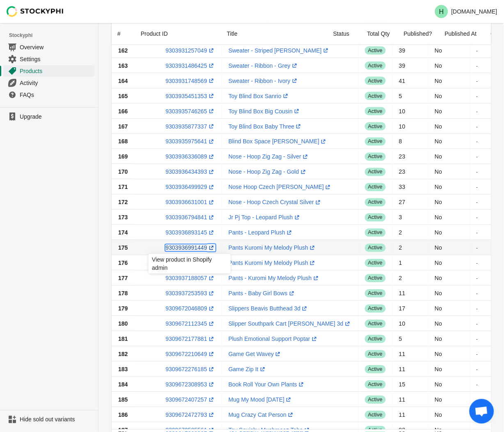
click at [185, 248] on link "9303936991449 (opens a new window)" at bounding box center [190, 248] width 50 height 7
click at [43, 273] on ul "Upgrade" at bounding box center [49, 258] width 98 height 303
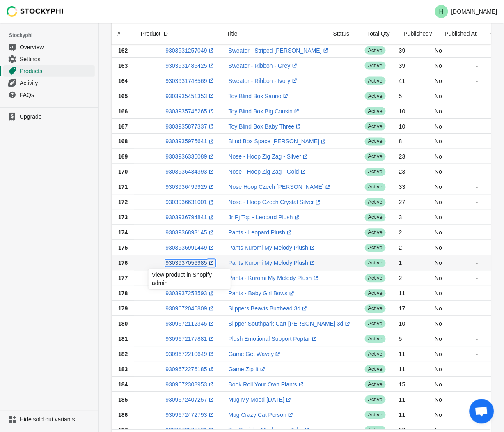
click at [191, 264] on link "9303937056985 (opens a new window)" at bounding box center [190, 263] width 50 height 7
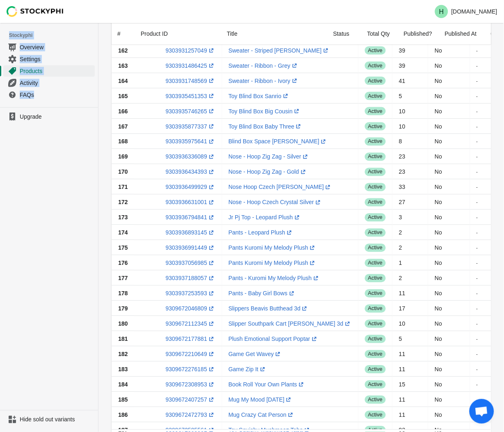
click at [180, 278] on link "9303937188057 (opens a new window)" at bounding box center [190, 278] width 50 height 7
click at [191, 293] on link "9303937253593 (opens a new window)" at bounding box center [190, 293] width 50 height 7
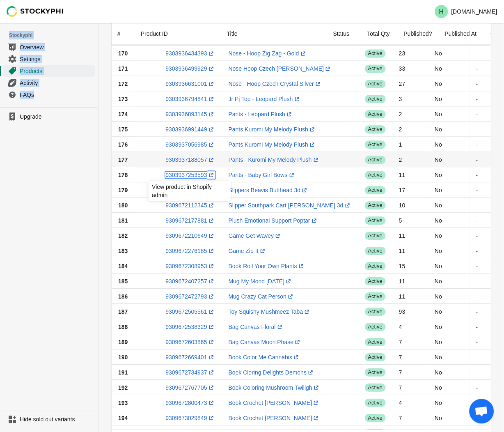
scroll to position [364, 0]
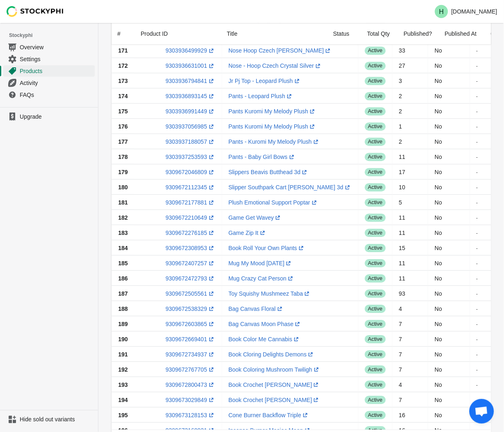
click at [53, 208] on ul "Upgrade" at bounding box center [49, 258] width 98 height 303
click at [187, 172] on link "9309672046809 (opens a new window)" at bounding box center [190, 172] width 50 height 7
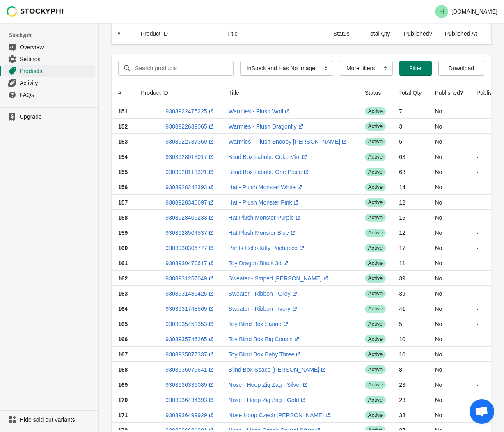
select select "instock_has_no_image"
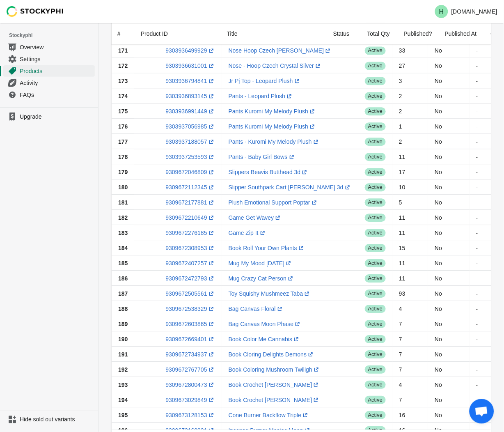
click at [54, 180] on ul "Upgrade" at bounding box center [49, 258] width 98 height 303
click at [192, 189] on link "9309672112345 (opens a new window)" at bounding box center [190, 187] width 50 height 7
click at [64, 247] on ul "Upgrade" at bounding box center [49, 258] width 98 height 303
click at [182, 203] on link "9309672177881 (opens a new window)" at bounding box center [190, 202] width 50 height 7
click at [66, 238] on ul "Upgrade" at bounding box center [49, 258] width 98 height 303
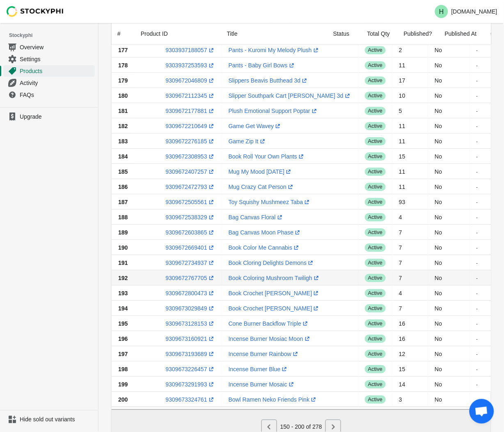
scroll to position [493, 0]
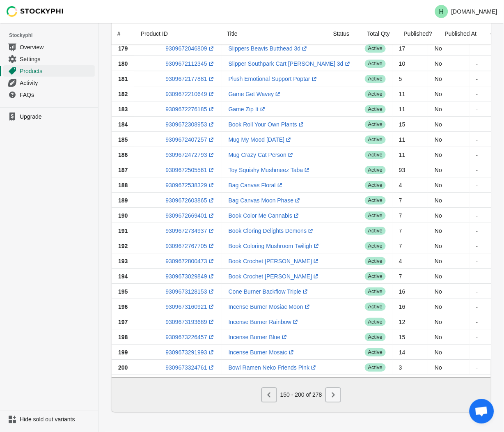
click at [335, 399] on icon "Next" at bounding box center [333, 395] width 8 height 8
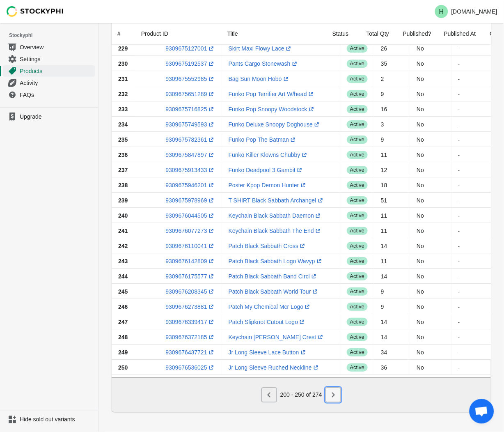
click at [330, 394] on icon "Next" at bounding box center [333, 395] width 8 height 8
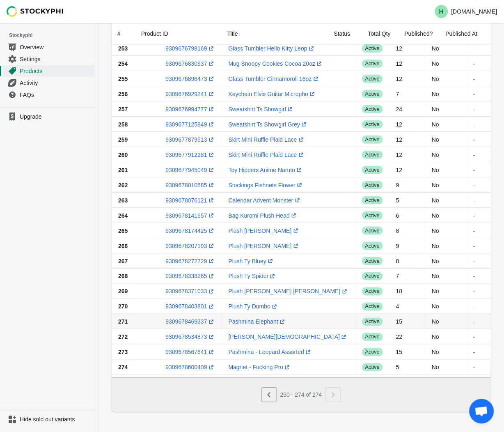
scroll to position [97, 0]
click at [270, 397] on icon "Previous" at bounding box center [269, 394] width 3 height 5
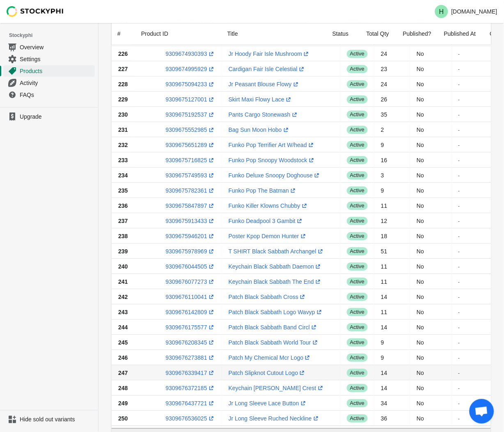
scroll to position [493, 0]
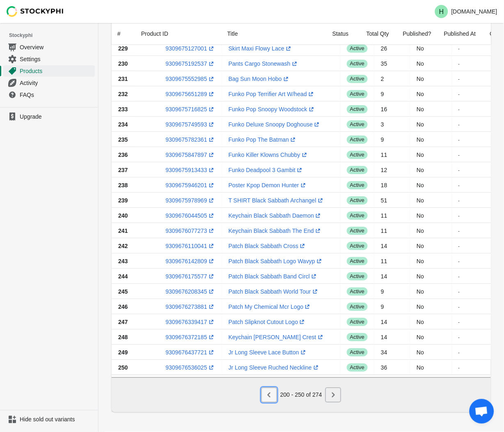
click at [265, 395] on icon "Previous" at bounding box center [269, 395] width 8 height 8
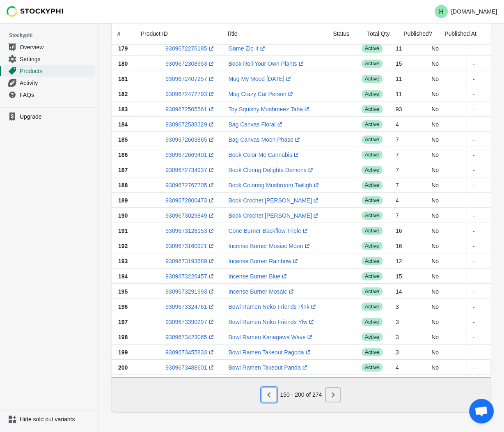
click at [271, 394] on icon "Previous" at bounding box center [269, 395] width 8 height 8
